Goal: Task Accomplishment & Management: Complete application form

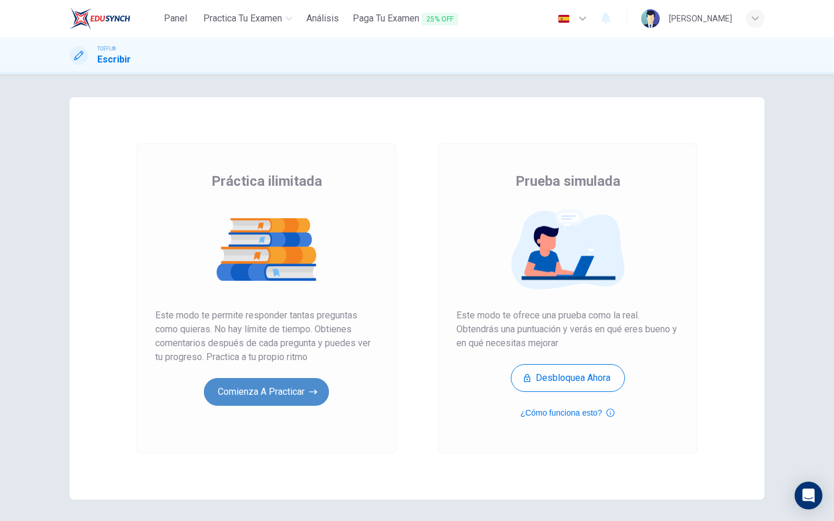
click at [262, 394] on button "Comienza a practicar" at bounding box center [266, 392] width 125 height 28
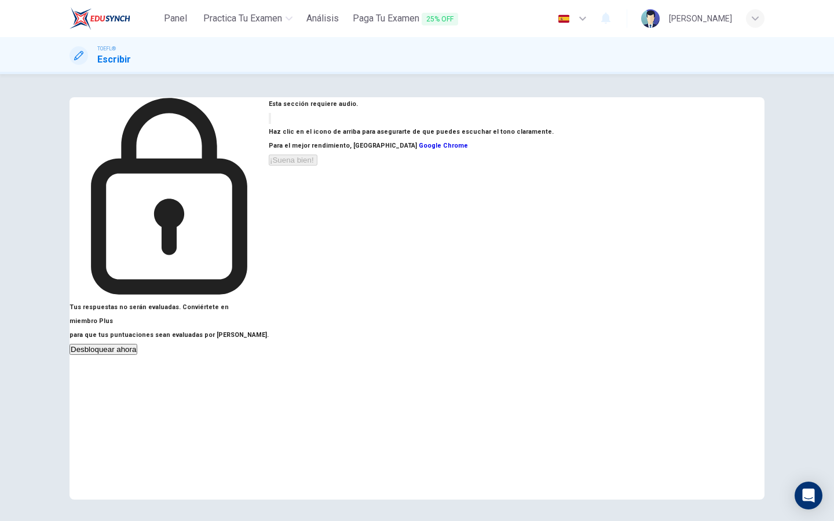
click at [271, 124] on button "button" at bounding box center [270, 118] width 2 height 11
click at [317, 166] on button "¡Suena bien!" at bounding box center [293, 160] width 49 height 11
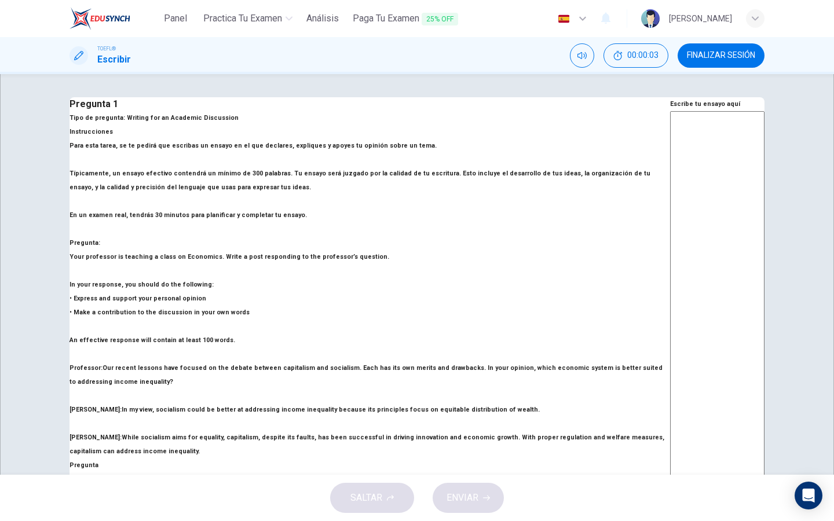
click at [327, 222] on p "Para esta tarea, se te pedirá que escribas un ensayo en el que declares, expliq…" at bounding box center [370, 180] width 601 height 83
click at [670, 305] on textarea at bounding box center [717, 304] width 94 height 387
click at [670, 193] on textarea at bounding box center [717, 304] width 94 height 387
click at [670, 188] on textarea at bounding box center [717, 304] width 94 height 387
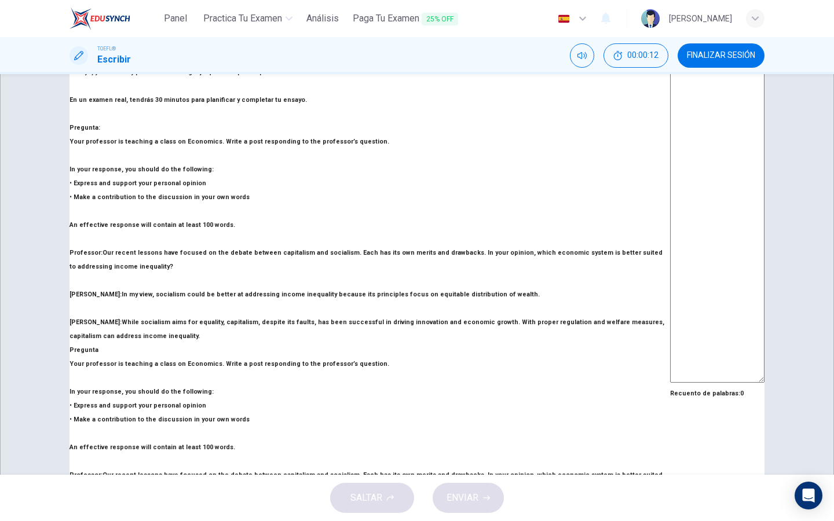
scroll to position [115, 0]
click at [670, 163] on div "x ​" at bounding box center [717, 192] width 94 height 391
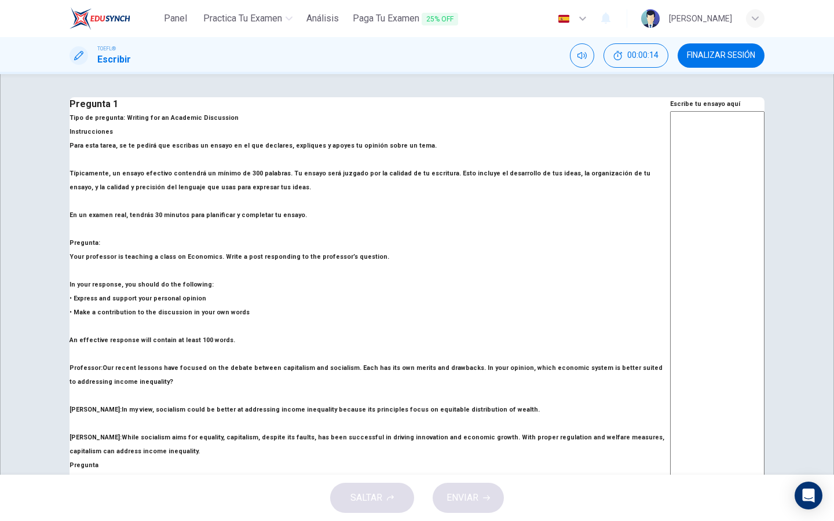
click at [670, 165] on textarea at bounding box center [717, 304] width 94 height 387
click at [670, 142] on div "x ​" at bounding box center [717, 306] width 94 height 391
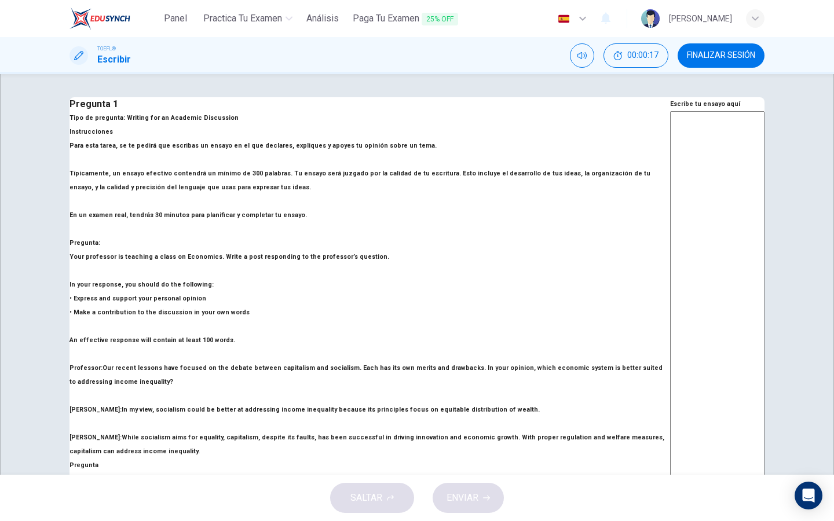
click at [670, 142] on div "x ​" at bounding box center [717, 306] width 94 height 391
click at [301, 200] on h6 "Instrucciones Para esta tarea, se te pedirá que escribas un ensayo en el que de…" at bounding box center [370, 180] width 601 height 111
click at [279, 473] on h6 "Your professor is teaching a class on Economics. Write a post responding to the…" at bounding box center [370, 480] width 601 height 14
click at [670, 308] on textarea at bounding box center [717, 304] width 94 height 387
click at [390, 496] on div "SALTAR ENVIAR" at bounding box center [417, 498] width 834 height 46
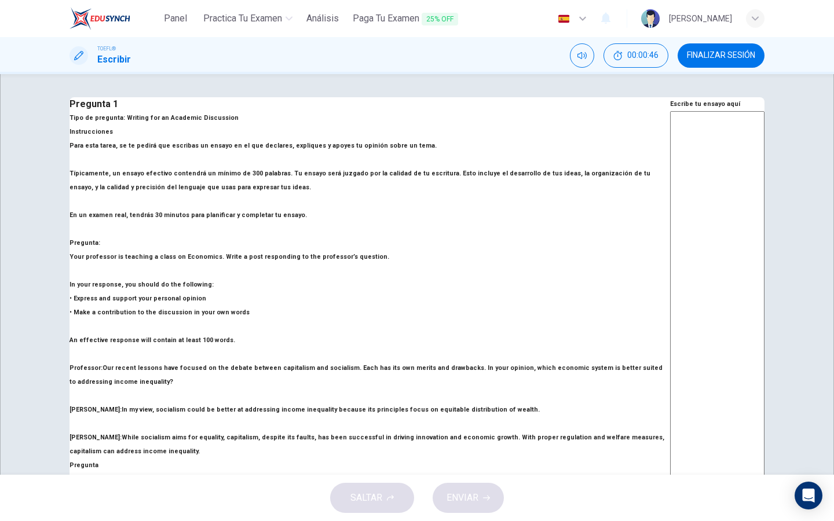
click at [454, 500] on div "SALTAR ENVIAR" at bounding box center [417, 498] width 834 height 46
click at [670, 369] on textarea at bounding box center [717, 304] width 94 height 387
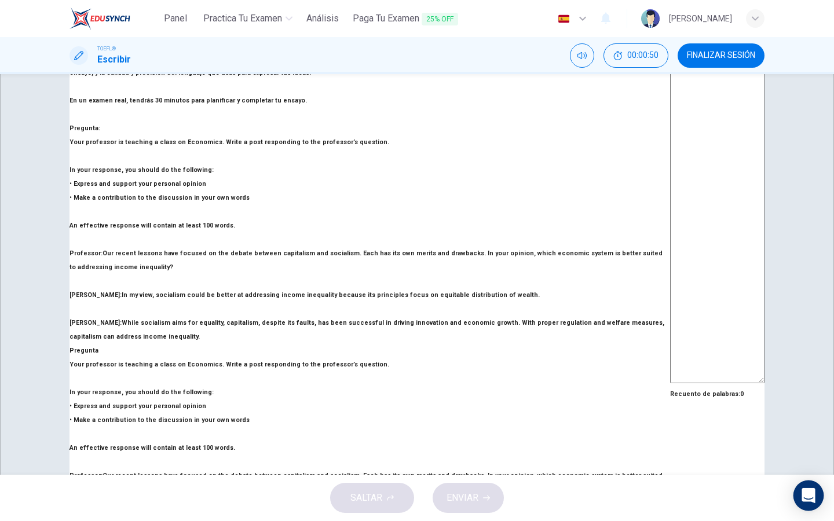
click at [801, 497] on div "Open Intercom Messenger" at bounding box center [809, 496] width 31 height 31
click at [670, 327] on textarea at bounding box center [717, 190] width 94 height 387
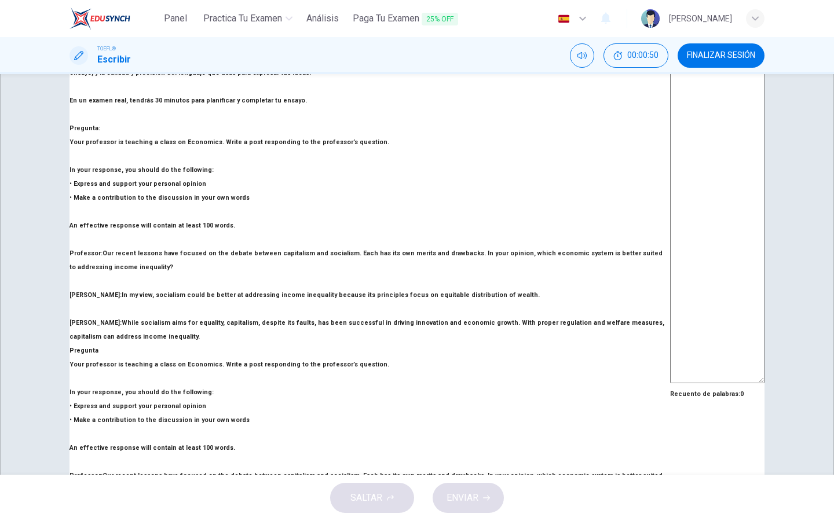
click at [670, 292] on textarea at bounding box center [717, 190] width 94 height 387
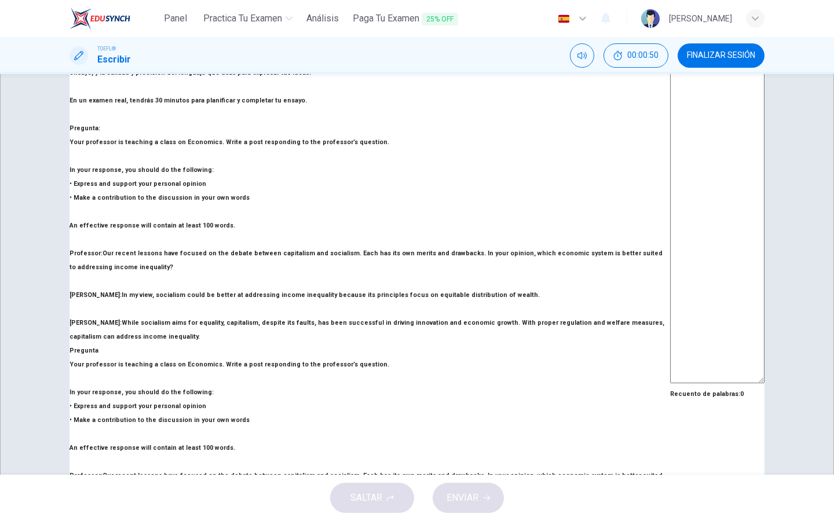
click at [670, 292] on textarea at bounding box center [717, 190] width 94 height 387
drag, startPoint x: 485, startPoint y: 292, endPoint x: 358, endPoint y: 281, distance: 127.9
click at [670, 291] on textarea at bounding box center [717, 190] width 94 height 387
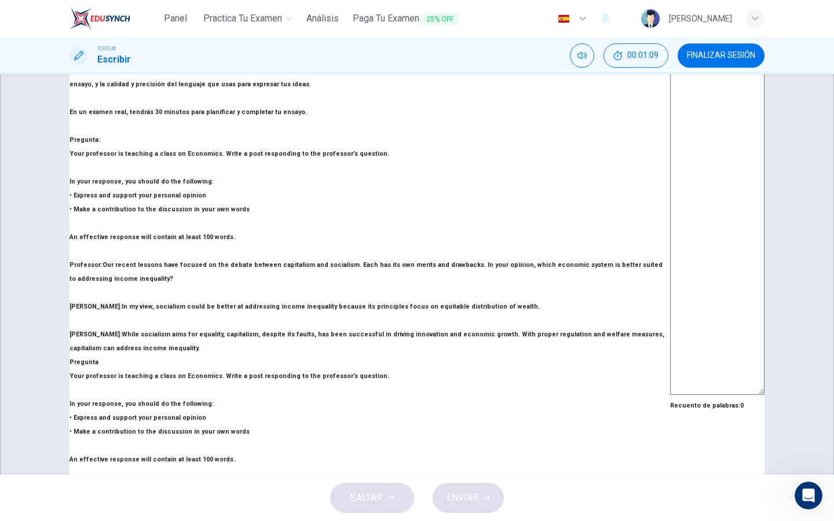
scroll to position [107, 0]
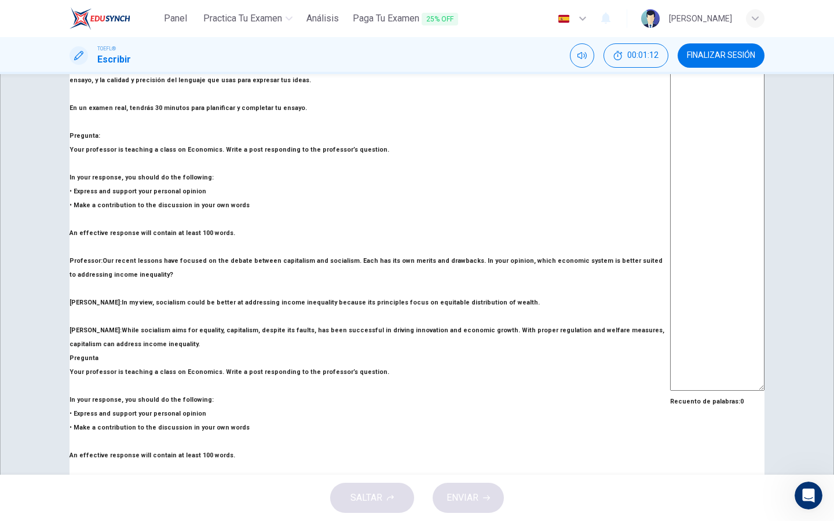
click at [670, 209] on textarea at bounding box center [717, 197] width 94 height 387
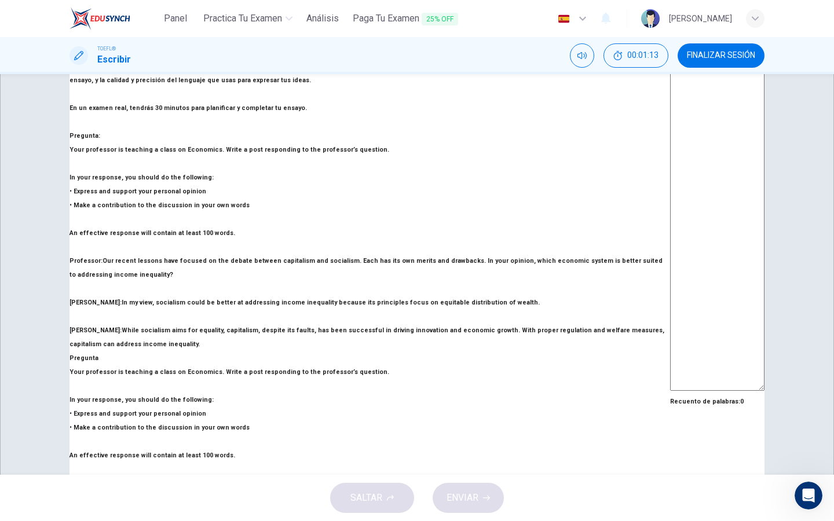
click at [670, 209] on textarea at bounding box center [717, 197] width 94 height 387
click at [447, 500] on div "SALTAR ENVIAR" at bounding box center [417, 498] width 834 height 46
click at [670, 337] on textarea at bounding box center [717, 197] width 94 height 387
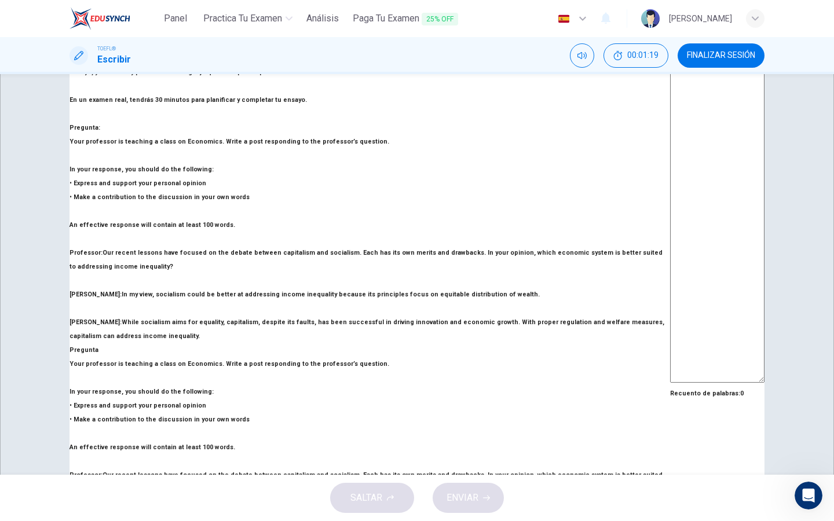
scroll to position [115, 0]
drag, startPoint x: 89, startPoint y: 112, endPoint x: 143, endPoint y: 422, distance: 315.2
click at [143, 422] on div "Pregunta Your professor is teaching a class on Economics. Write a post respondi…" at bounding box center [370, 455] width 601 height 222
drag, startPoint x: 171, startPoint y: 427, endPoint x: 72, endPoint y: 138, distance: 306.1
click at [72, 138] on div "Pregunta 1 Tipo de pregunta : Writing for an Academic Discussion Instrucciones …" at bounding box center [370, 275] width 601 height 584
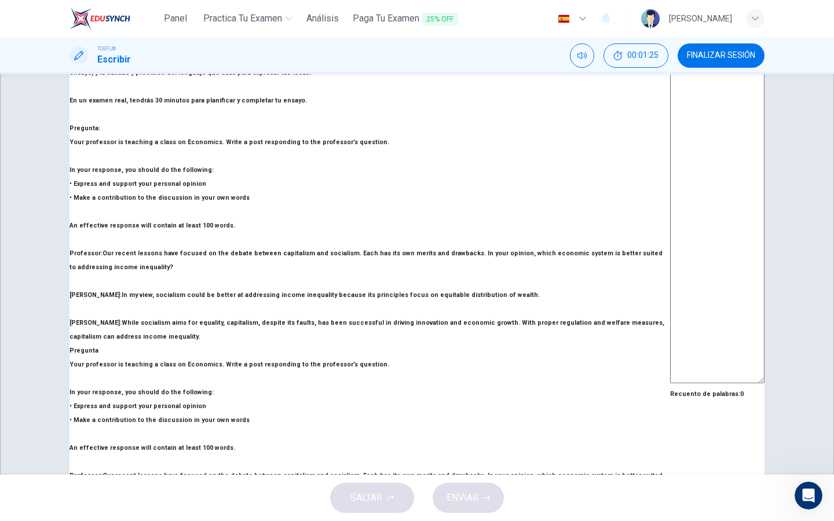
drag, startPoint x: 92, startPoint y: 131, endPoint x: 136, endPoint y: 369, distance: 241.5
click at [136, 369] on div "Pregunta Your professor is teaching a class on Economics. Write a post respondi…" at bounding box center [370, 455] width 601 height 222
drag, startPoint x: 305, startPoint y: 124, endPoint x: 289, endPoint y: 372, distance: 248.4
click at [290, 372] on div "Pregunta Your professor is teaching a class on Economics. Write a post respondi…" at bounding box center [370, 455] width 601 height 222
click at [670, 165] on textarea at bounding box center [717, 190] width 94 height 387
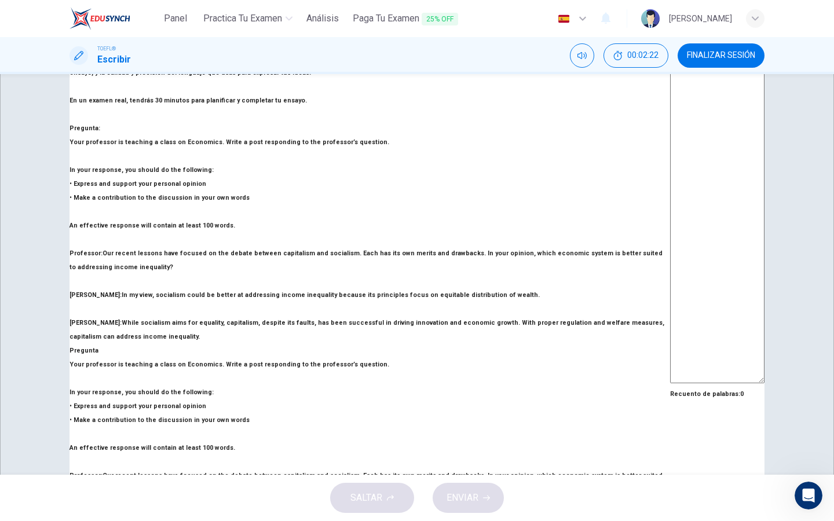
click at [670, 165] on textarea at bounding box center [717, 190] width 94 height 387
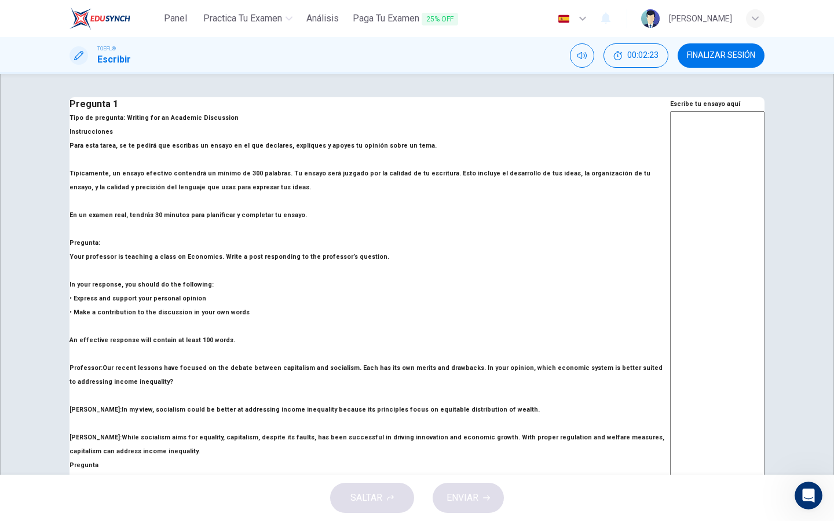
scroll to position [0, 0]
click at [670, 161] on textarea at bounding box center [717, 304] width 94 height 387
click at [223, 86] on div "Pregunta 1 Tipo de pregunta : Writing for an Academic Discussion Instrucciones …" at bounding box center [417, 274] width 834 height 401
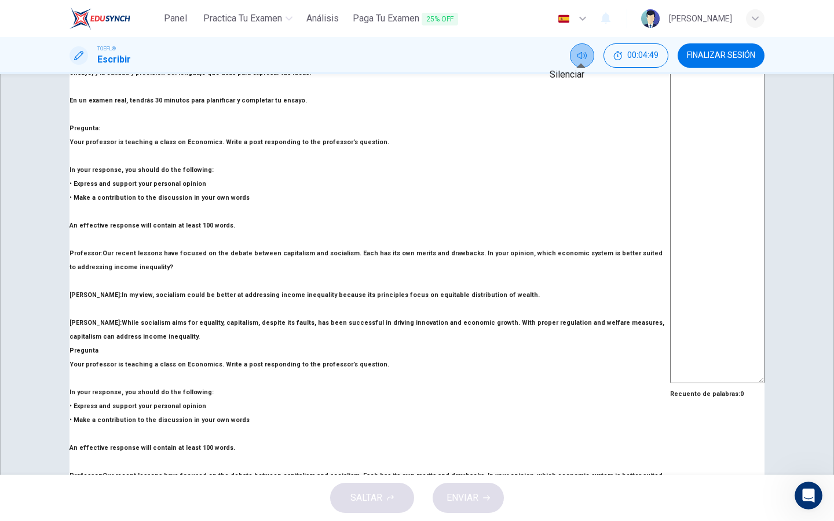
click at [583, 54] on icon "Silenciar" at bounding box center [581, 55] width 9 height 9
click at [583, 54] on icon "Activar sonido" at bounding box center [581, 55] width 9 height 9
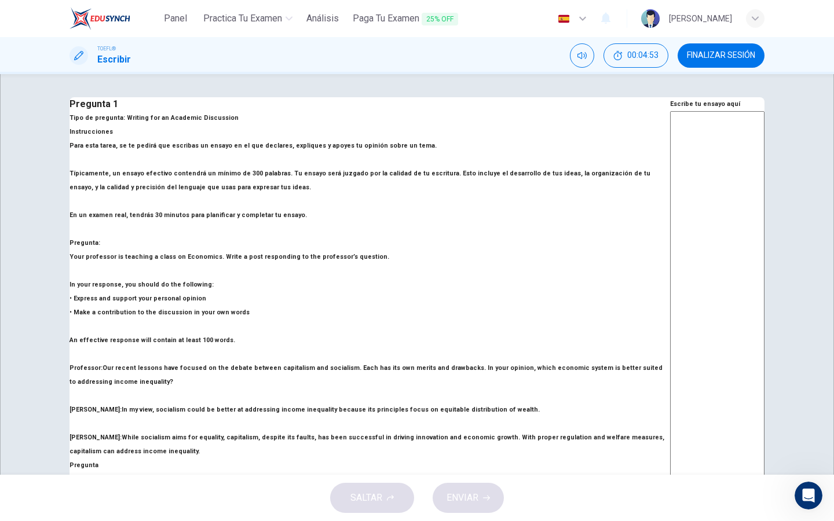
click at [109, 54] on h1 "Escribir" at bounding box center [114, 60] width 34 height 14
click at [670, 223] on textarea at bounding box center [717, 304] width 94 height 387
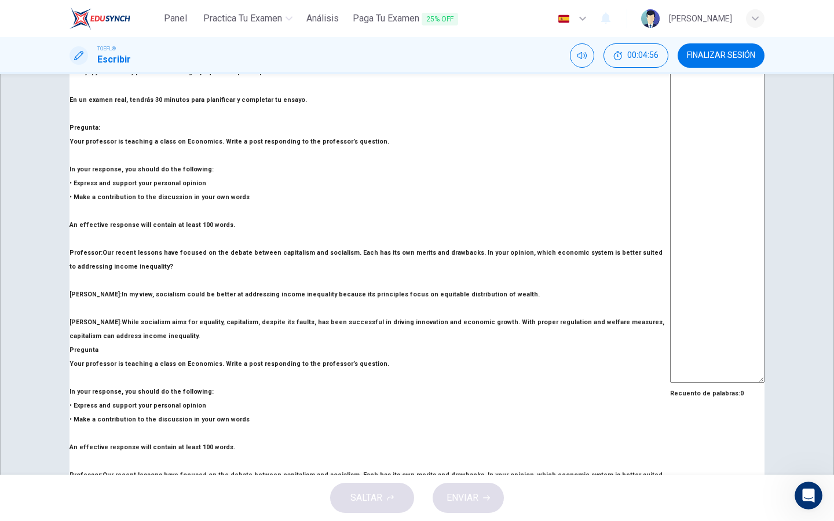
scroll to position [115, 0]
